Goal: Transaction & Acquisition: Download file/media

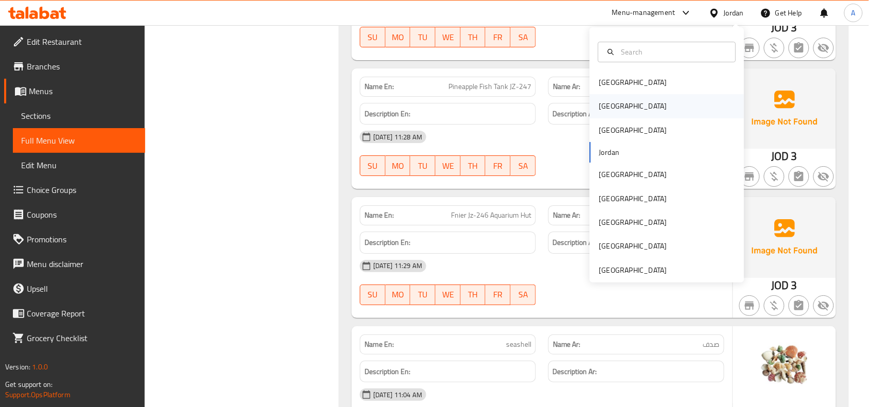
click at [609, 114] on div "[GEOGRAPHIC_DATA]" at bounding box center [633, 106] width 84 height 24
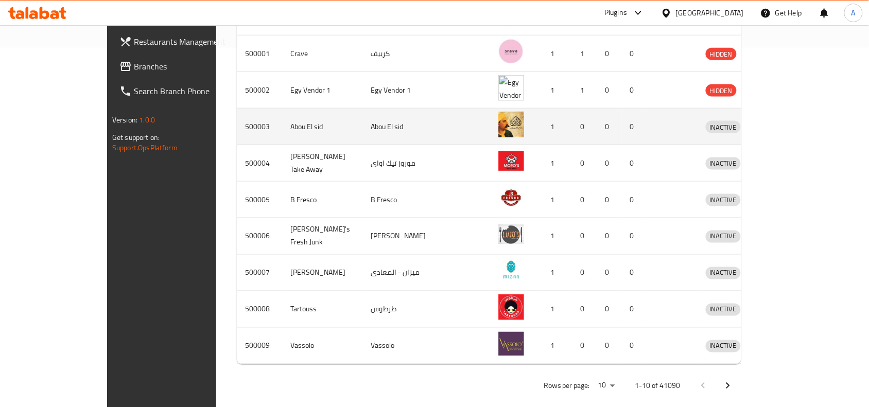
scroll to position [38, 0]
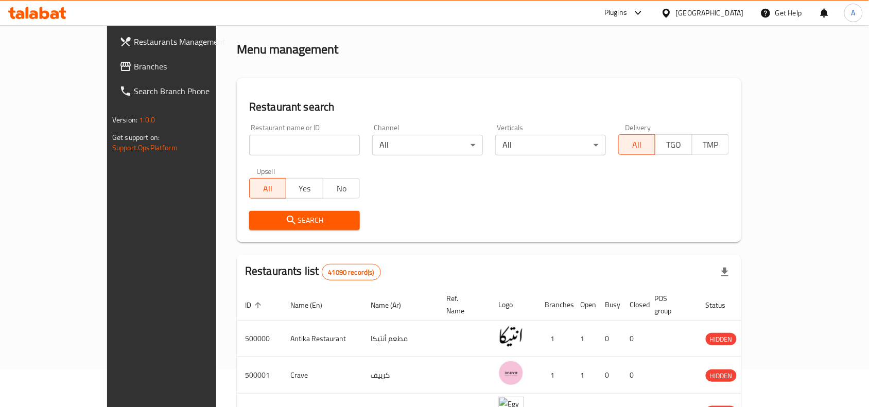
drag, startPoint x: 65, startPoint y: 62, endPoint x: 446, endPoint y: 110, distance: 383.5
click at [134, 62] on span "Branches" at bounding box center [189, 66] width 110 height 12
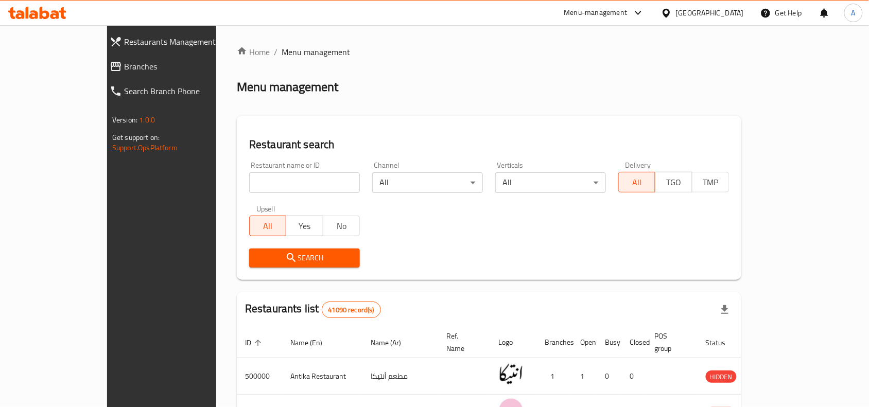
click at [273, 178] on input "search" at bounding box center [304, 183] width 111 height 21
paste input "686061"
type input "686061"
click button "Search" at bounding box center [304, 258] width 111 height 19
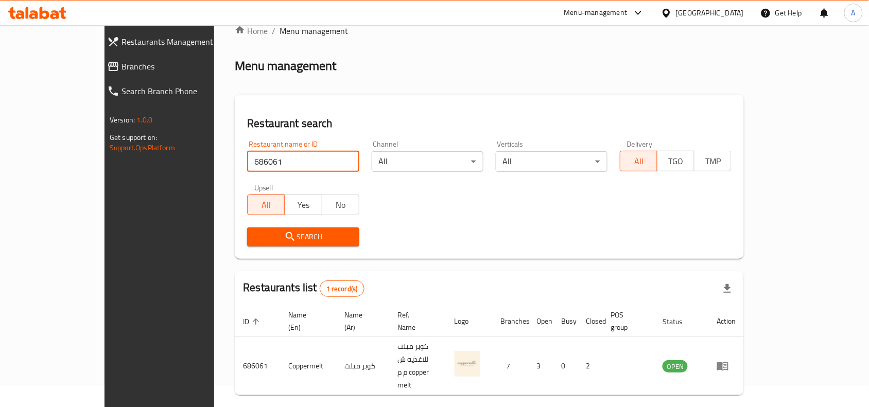
scroll to position [32, 0]
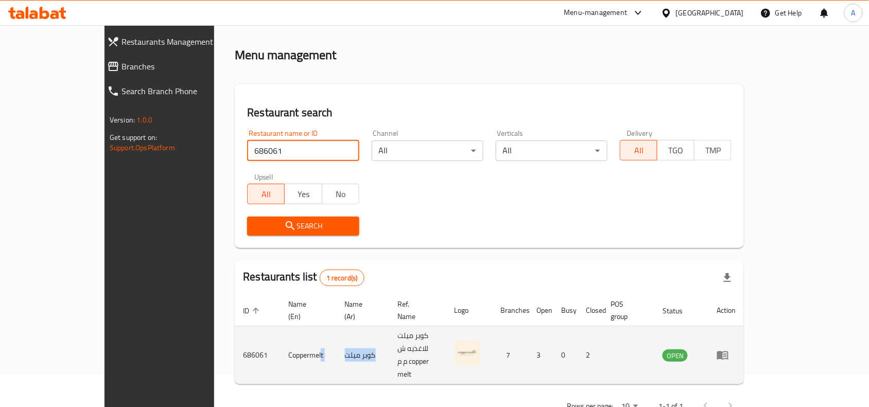
click at [335, 326] on tr "686061 Coppermelt كوبر ميلت كوبر ميلت للاغذيه ش م م copper melt 7 3 0 2 OPEN" at bounding box center [489, 355] width 509 height 58
click at [337, 326] on td "كوبر ميلت" at bounding box center [363, 355] width 53 height 58
click at [744, 340] on td "enhanced table" at bounding box center [727, 355] width 36 height 58
click at [736, 349] on link "enhanced table" at bounding box center [726, 355] width 19 height 12
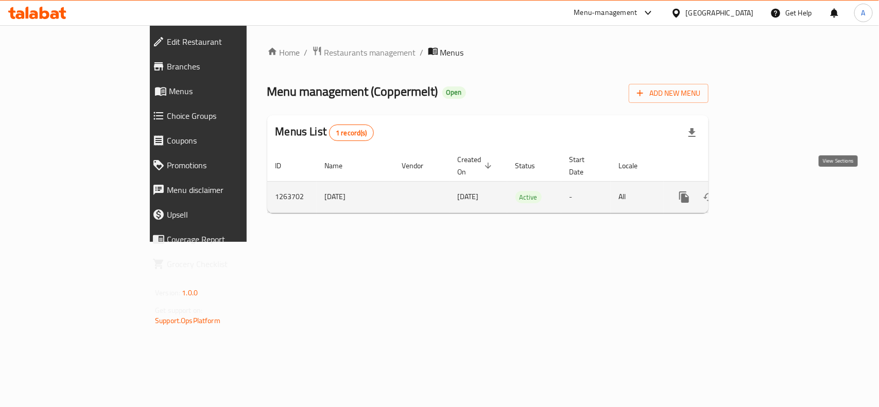
click at [765, 191] on icon "enhanced table" at bounding box center [758, 197] width 12 height 12
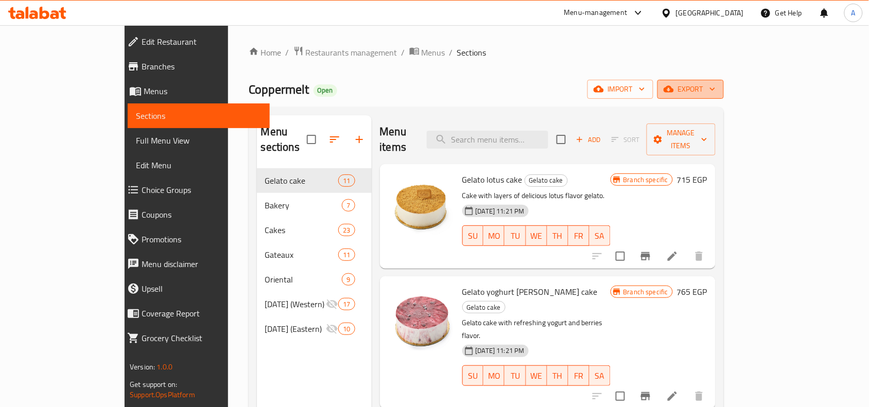
click at [724, 81] on button "export" at bounding box center [691, 89] width 66 height 19
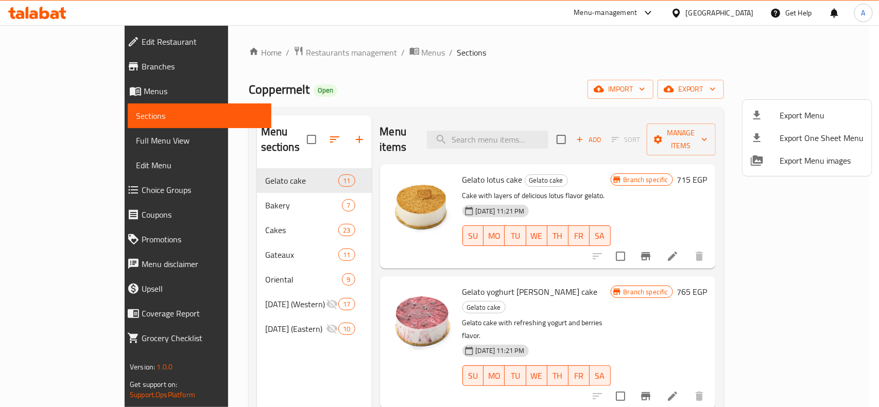
click at [742, 121] on div "Export Menu Export One Sheet Menu Export Menu images" at bounding box center [807, 137] width 130 height 77
click at [765, 111] on div at bounding box center [765, 115] width 29 height 12
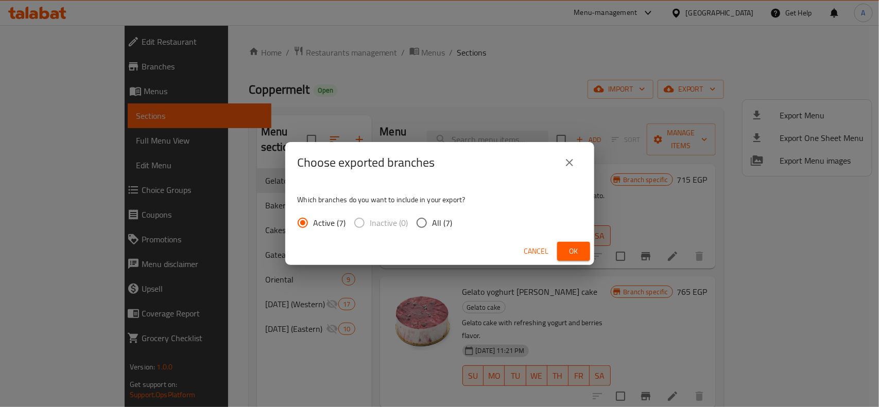
click at [423, 216] on input "All (7)" at bounding box center [422, 223] width 22 height 22
radio input "true"
click at [560, 250] on button "Ok" at bounding box center [573, 251] width 33 height 19
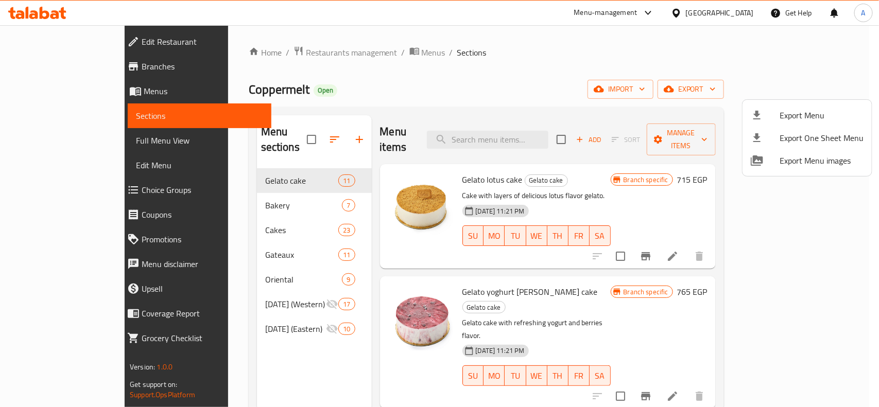
click at [75, 75] on div at bounding box center [439, 203] width 879 height 407
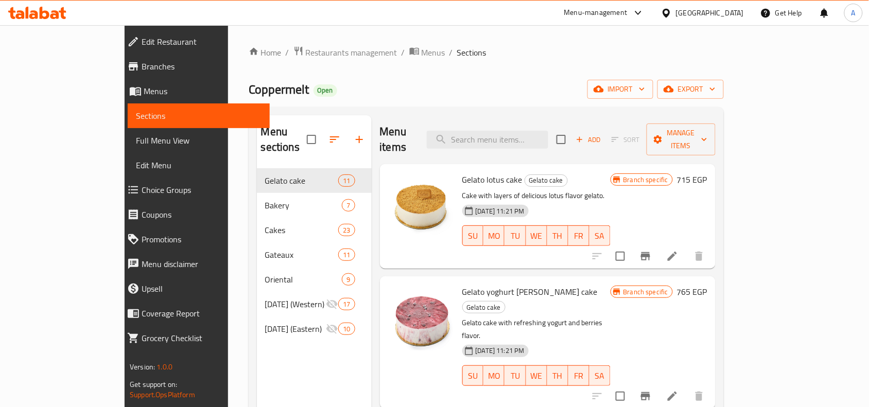
drag, startPoint x: 81, startPoint y: 60, endPoint x: 145, endPoint y: 62, distance: 63.4
click at [142, 60] on span "Branches" at bounding box center [202, 66] width 120 height 12
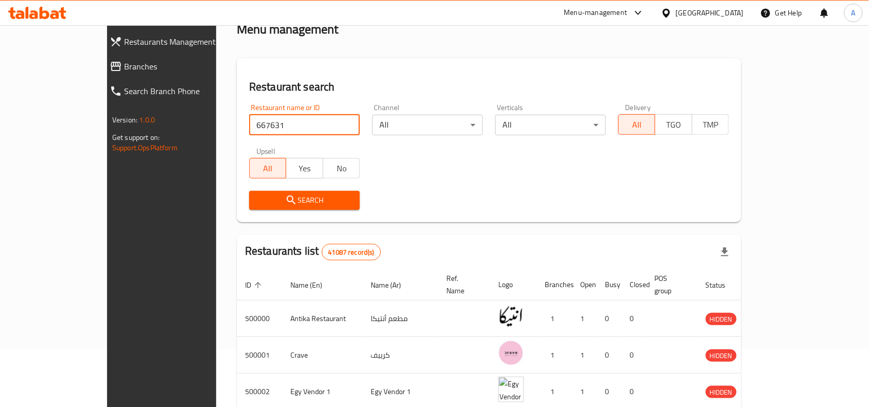
scroll to position [129, 0]
